Goal: Find specific page/section: Locate a particular part of the current website

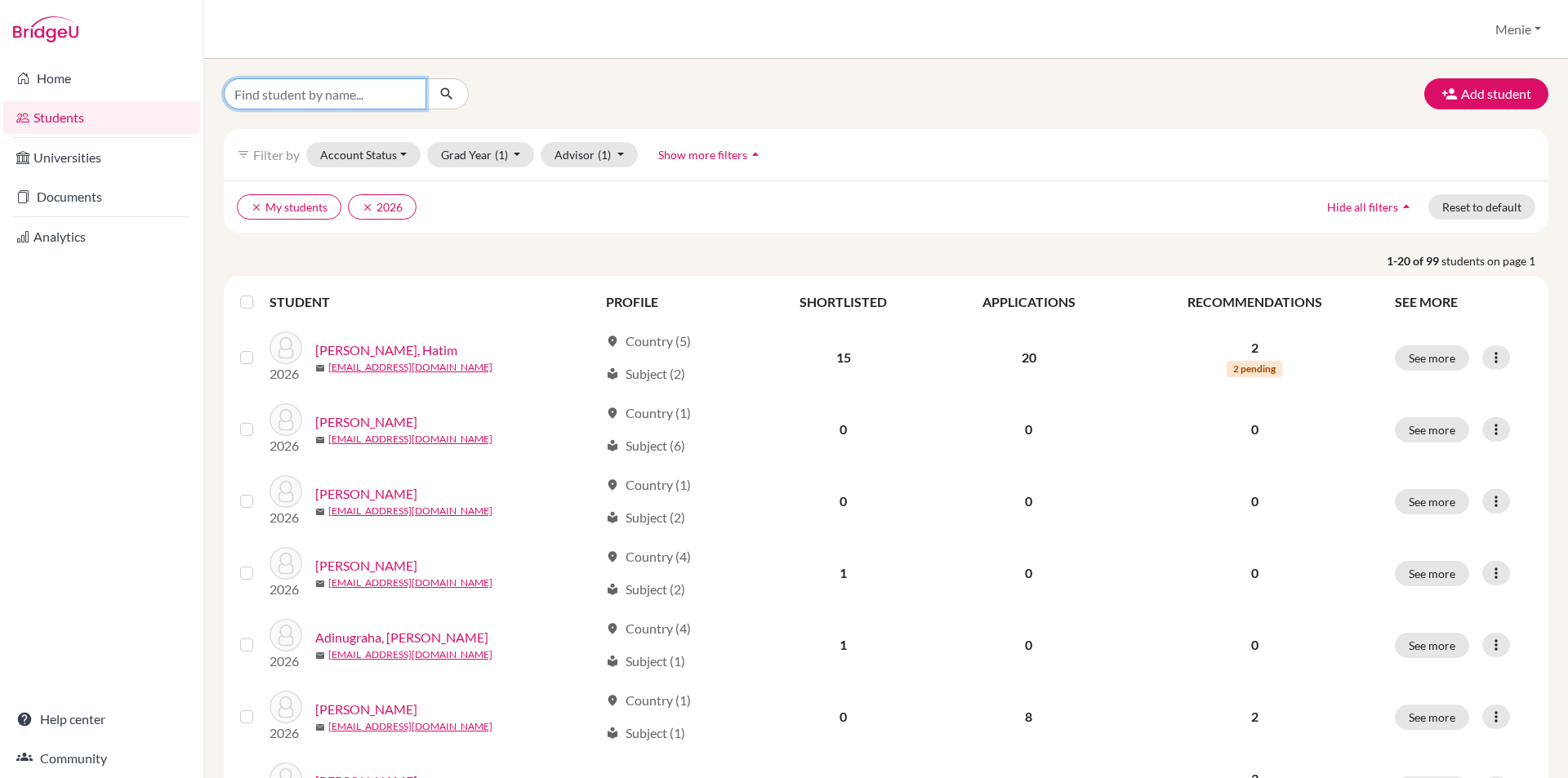
click at [288, 91] on input "Find student by name..." at bounding box center [325, 94] width 202 height 31
type input "[PERSON_NAME]"
click button "submit" at bounding box center [447, 94] width 44 height 31
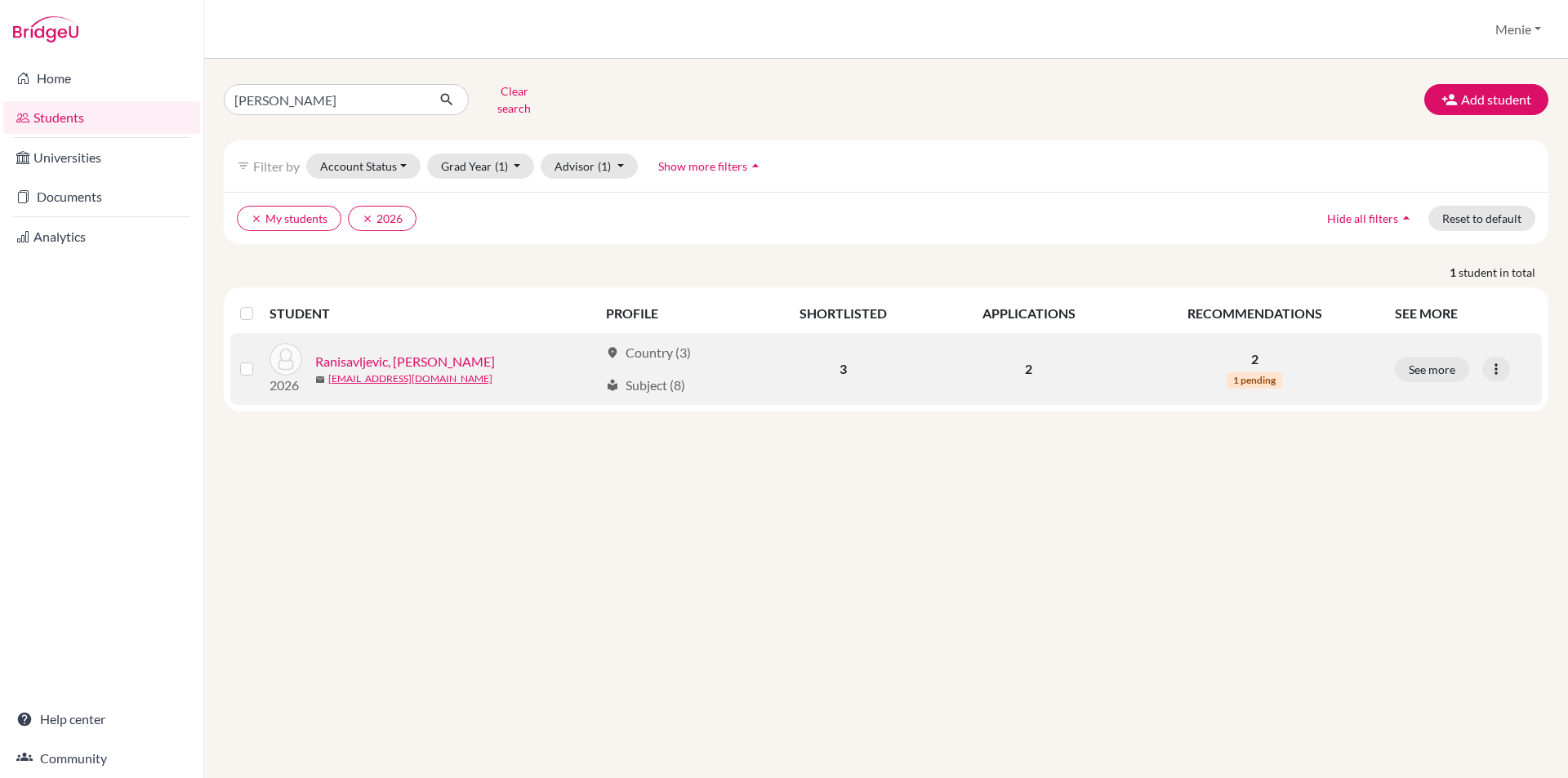
click at [390, 352] on link "Ranisavljevic, [PERSON_NAME]" at bounding box center [405, 362] width 180 height 19
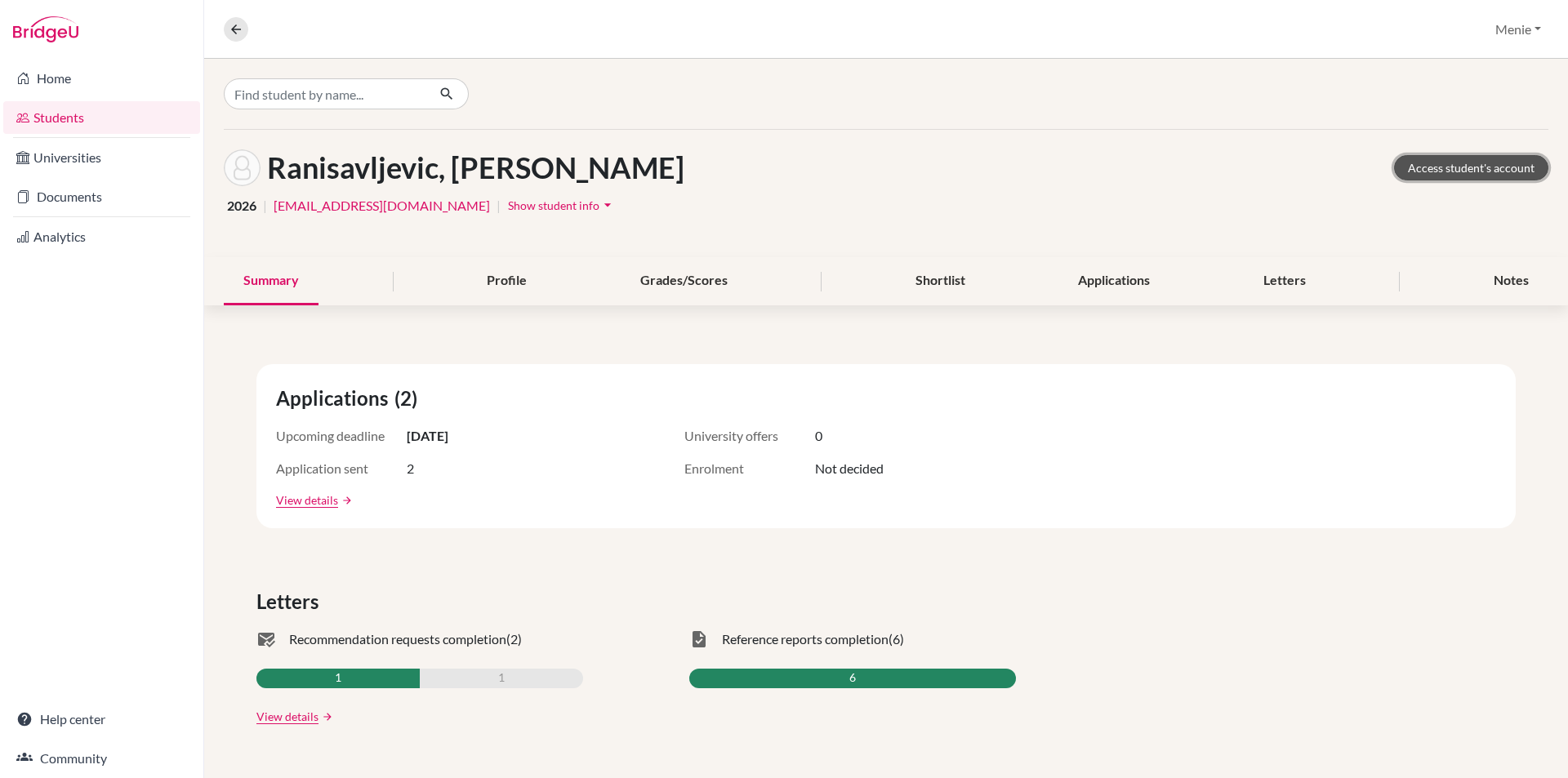
click at [1437, 173] on link "Access student's account" at bounding box center [1470, 167] width 154 height 25
